Goal: Information Seeking & Learning: Learn about a topic

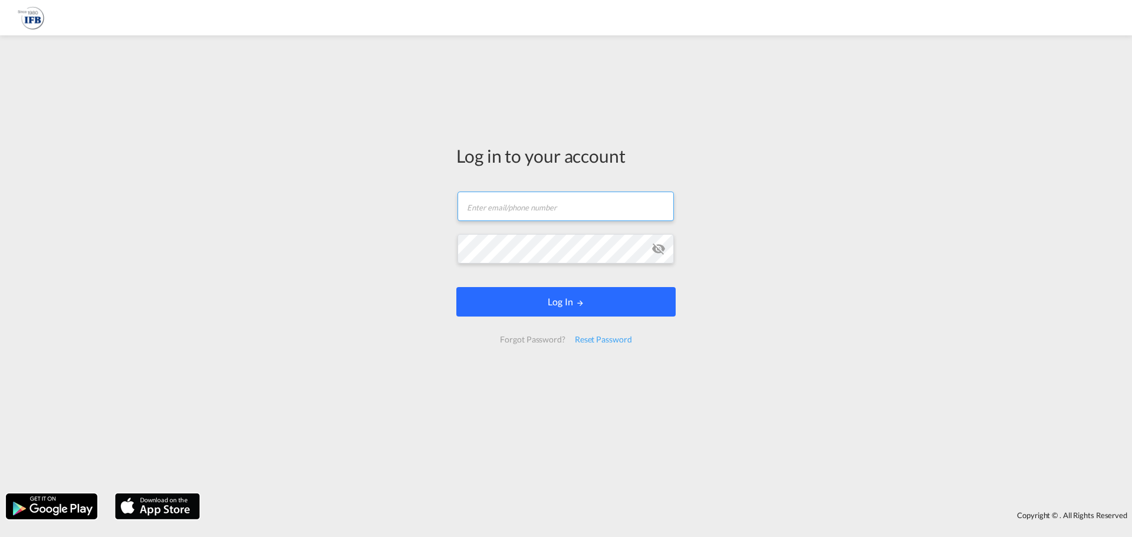
type input "[EMAIL_ADDRESS][DOMAIN_NAME]"
click at [566, 299] on form "[EMAIL_ADDRESS][DOMAIN_NAME] Email field is required Password field is required…" at bounding box center [565, 267] width 219 height 175
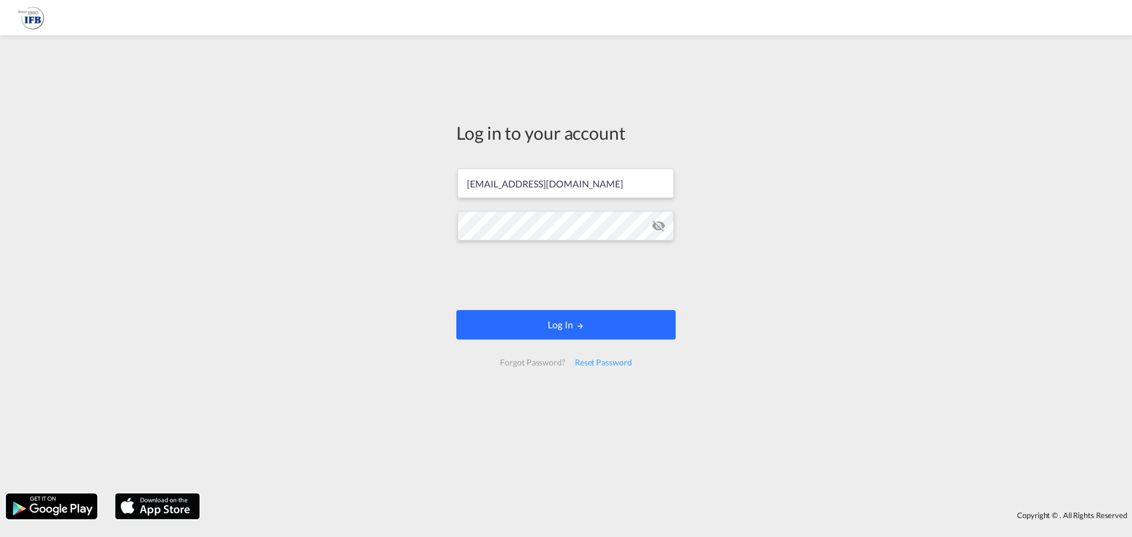
click at [554, 328] on button "Log In" at bounding box center [565, 324] width 219 height 29
